Goal: Find specific page/section: Find specific page/section

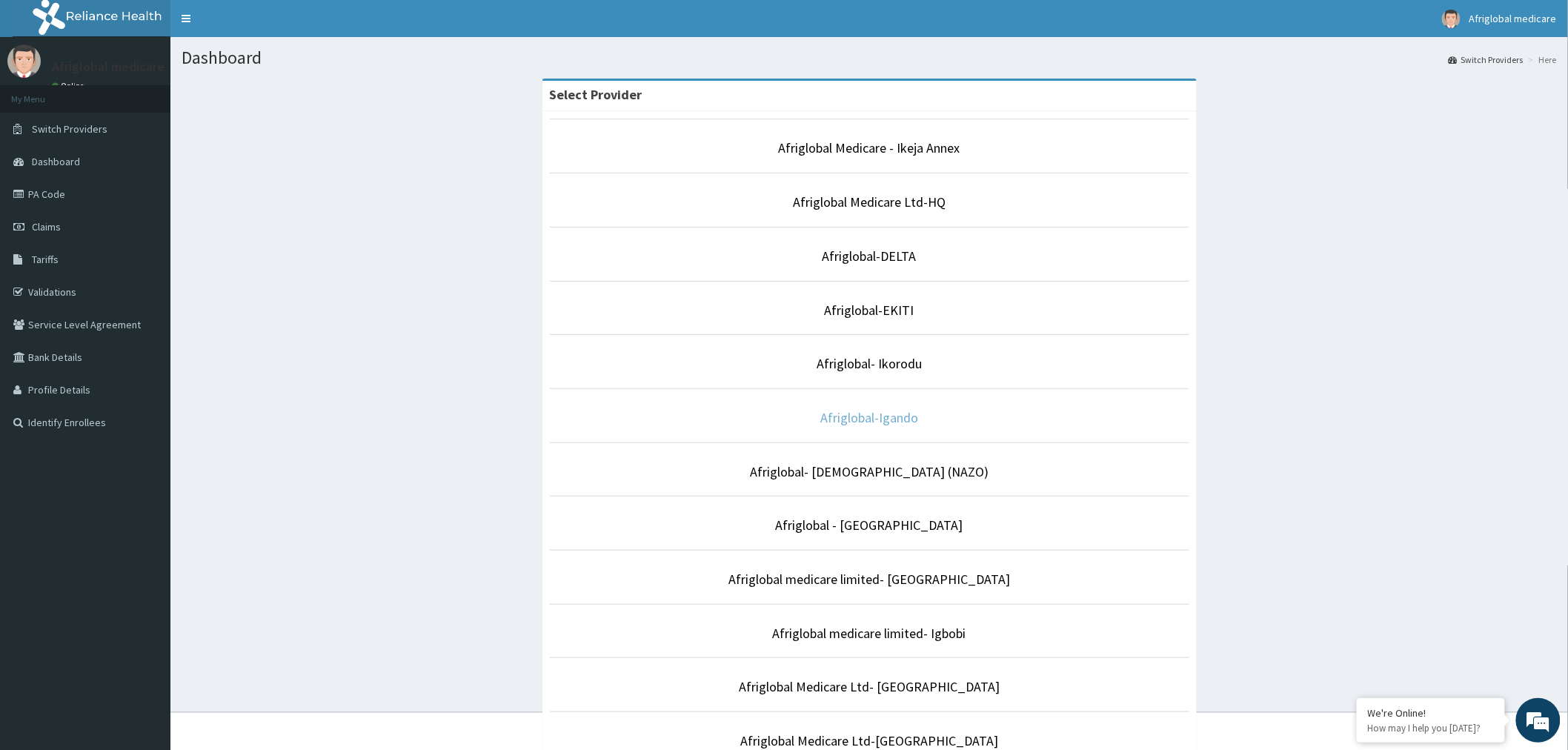
click at [876, 420] on link "Afriglobal-Igando" at bounding box center [869, 418] width 98 height 17
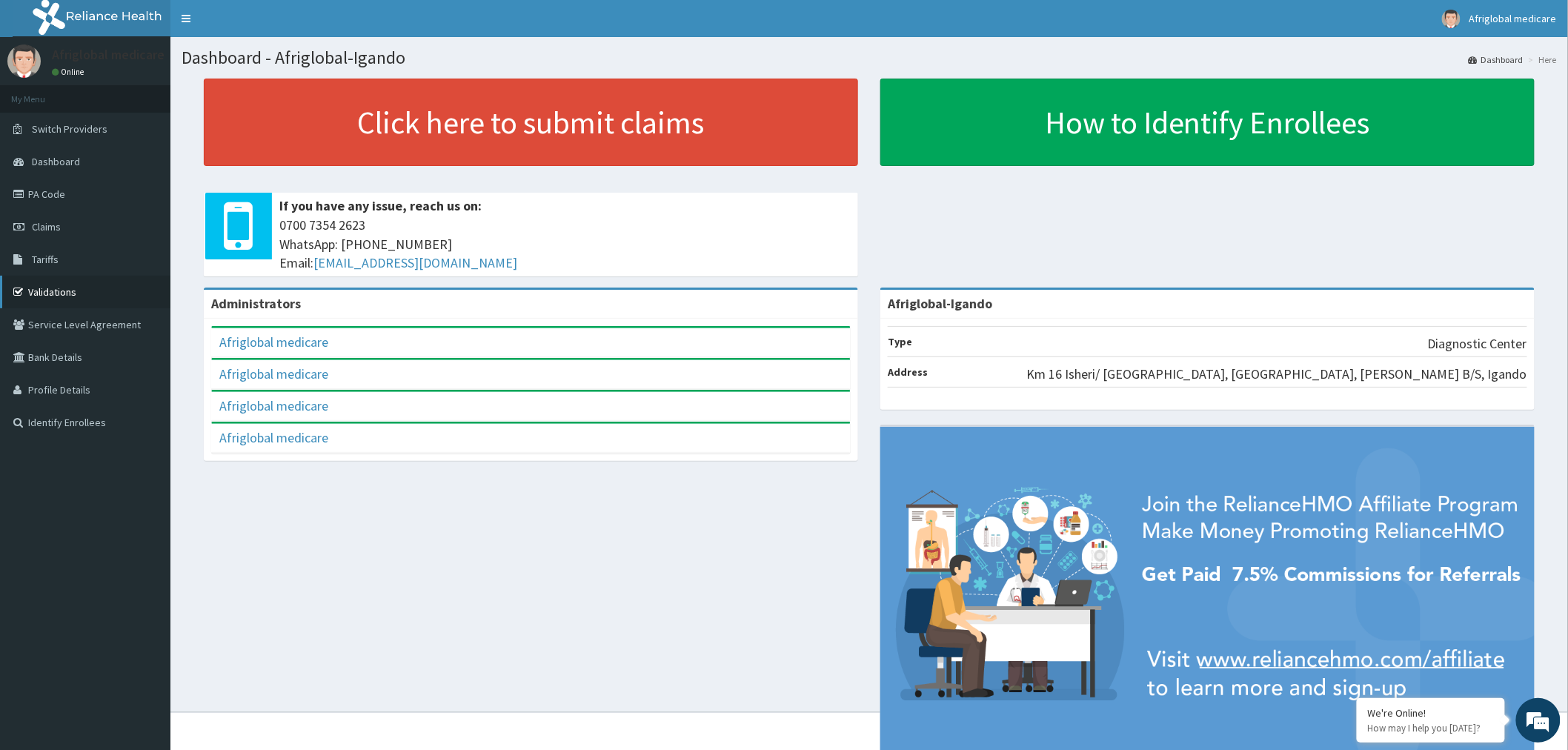
click at [40, 288] on link "Validations" at bounding box center [85, 292] width 171 height 33
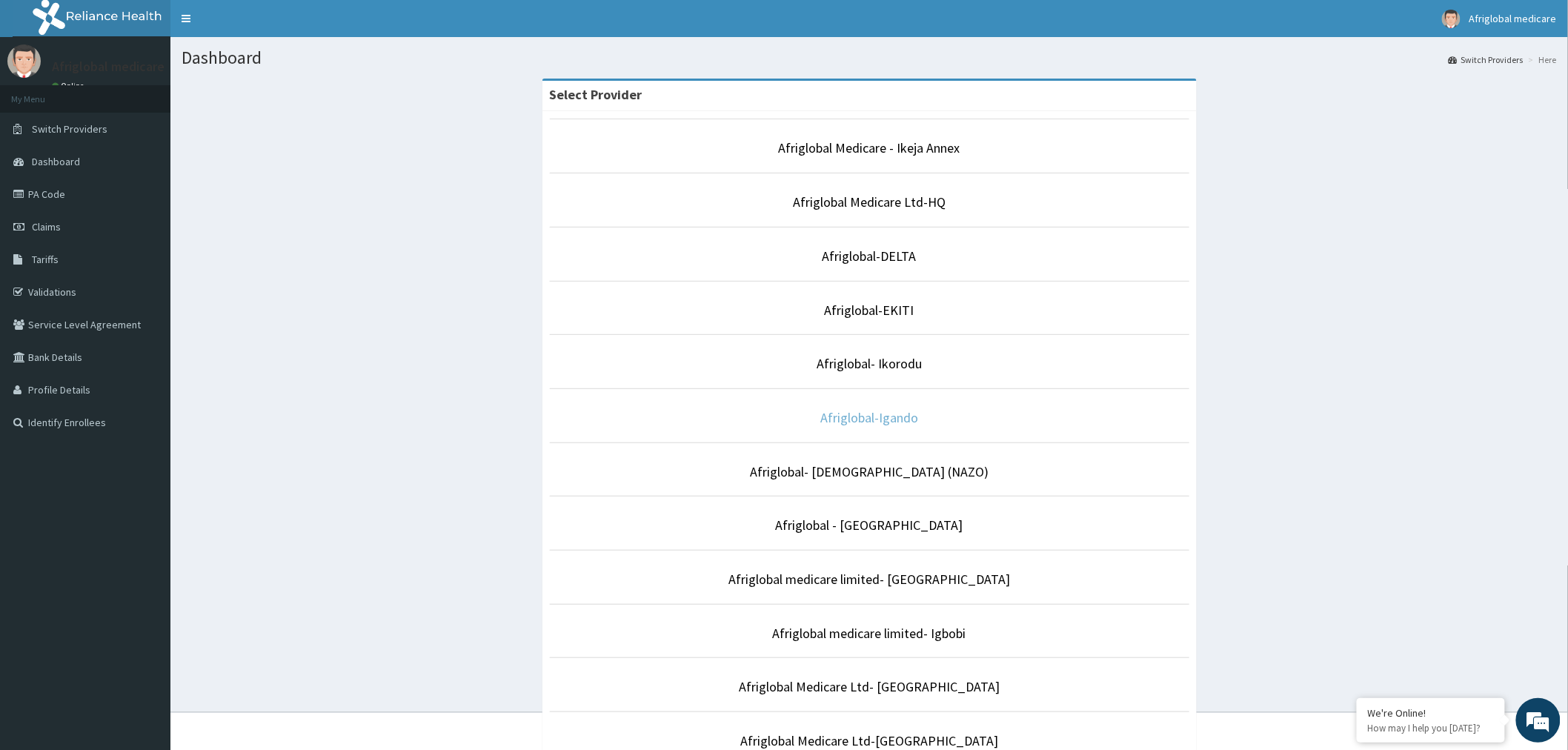
click at [901, 420] on link "Afriglobal-Igando" at bounding box center [869, 418] width 98 height 17
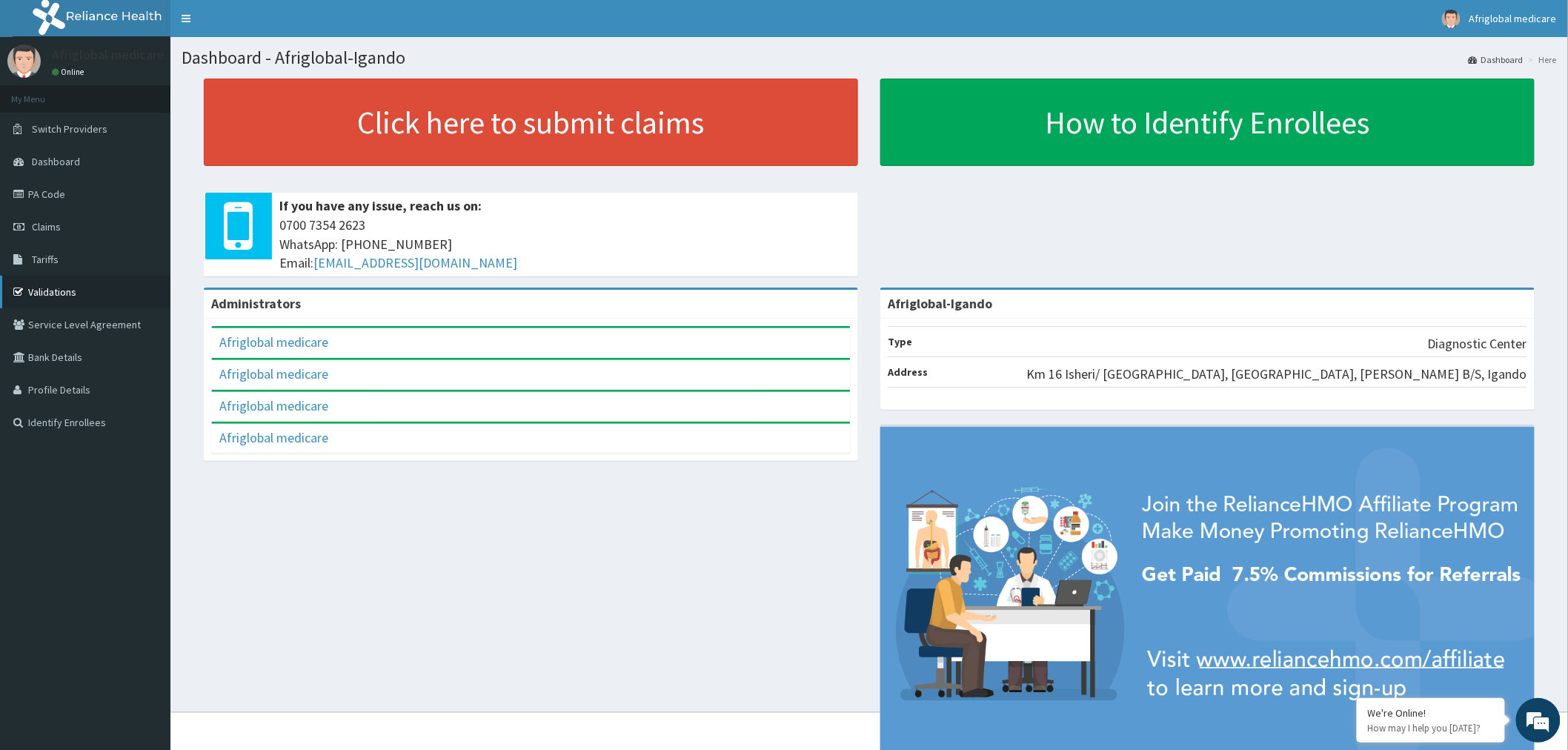
click at [42, 293] on link "Validations" at bounding box center [85, 292] width 171 height 33
